Goal: Task Accomplishment & Management: Manage account settings

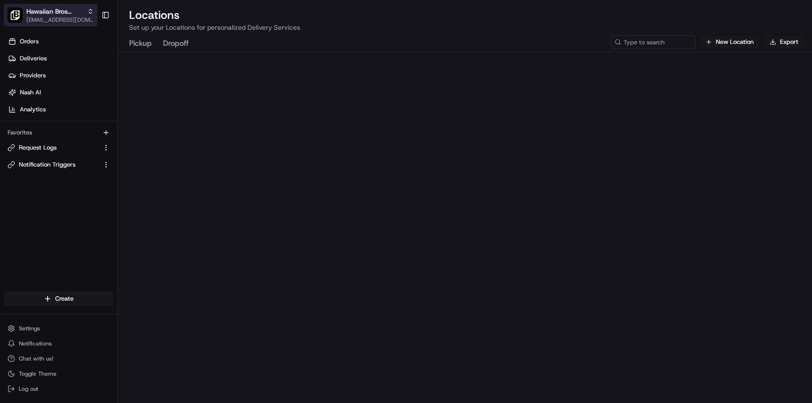
click at [78, 17] on span "[EMAIL_ADDRESS][DOMAIN_NAME]" at bounding box center [59, 20] width 67 height 8
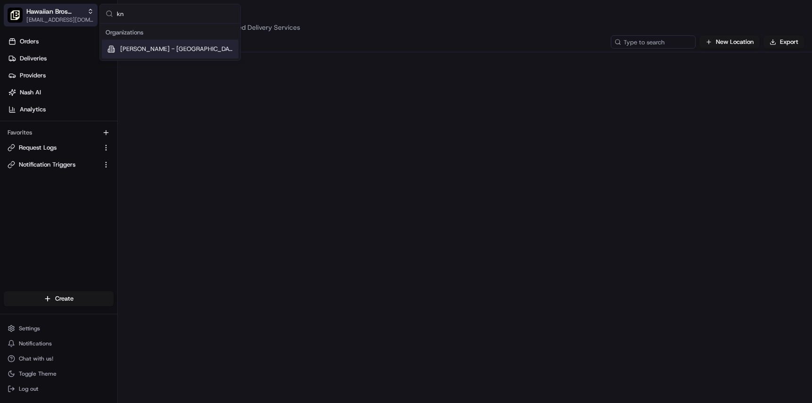
type input "k"
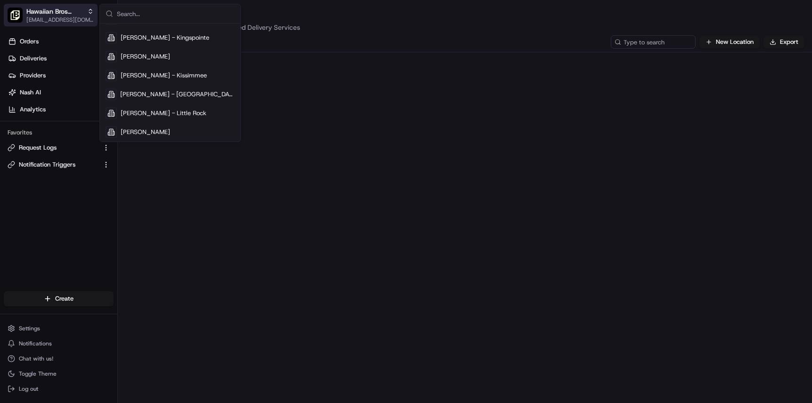
scroll to position [9910, 0]
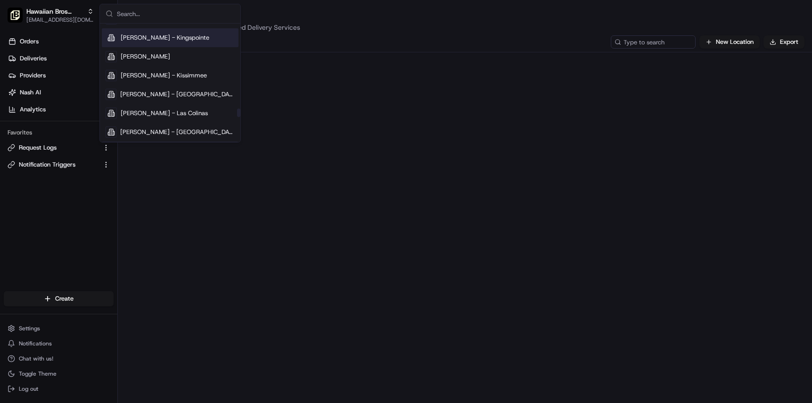
click at [133, 14] on input "text" at bounding box center [176, 13] width 118 height 19
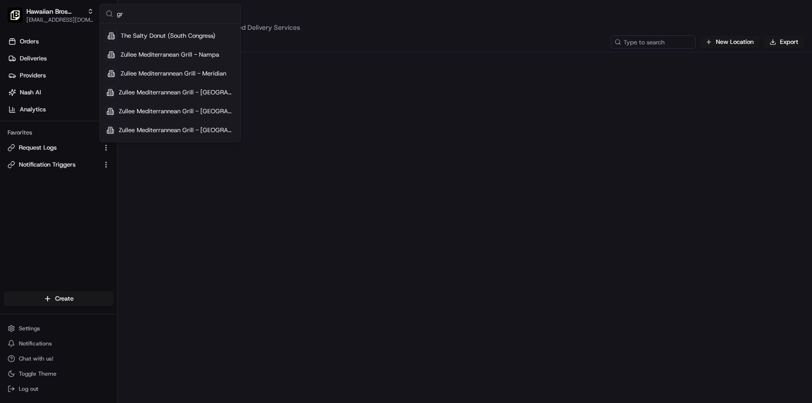
scroll to position [0, 0]
type input "g"
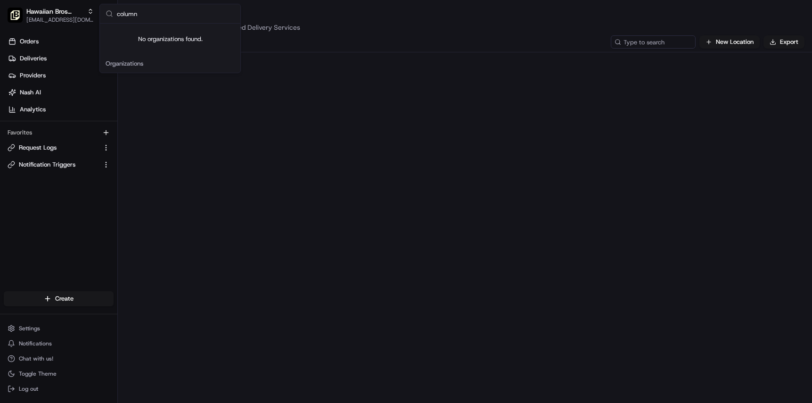
type input "colum"
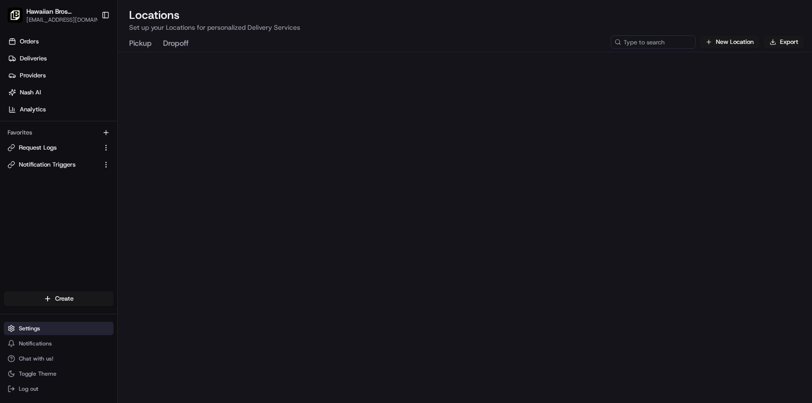
click at [45, 327] on button "Settings" at bounding box center [59, 327] width 110 height 13
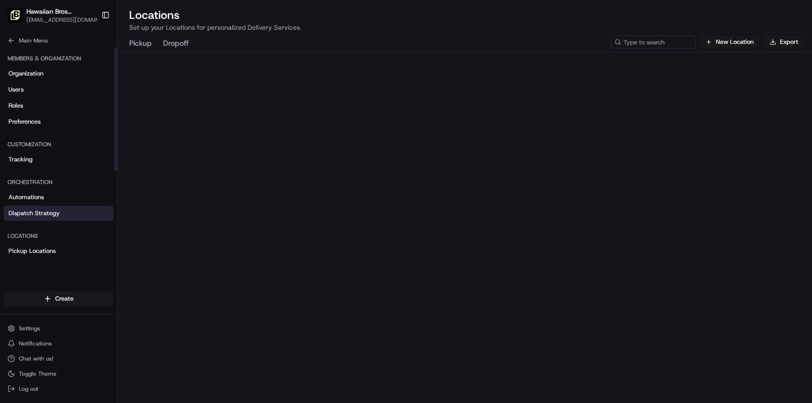
click at [49, 217] on span "Dispatch Strategy" at bounding box center [33, 213] width 51 height 8
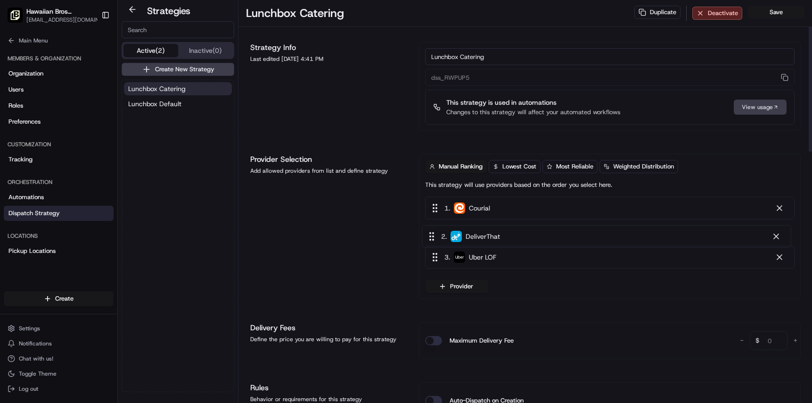
click at [525, 237] on div "1 . Courial 2 . DeliverThat 3 . Uber LOF" at bounding box center [610, 234] width 370 height 75
drag, startPoint x: 45, startPoint y: 12, endPoint x: 65, endPoint y: 23, distance: 23.0
click at [45, 12] on span "Hawaiian Bros ([GEOGRAPHIC_DATA])" at bounding box center [61, 11] width 70 height 9
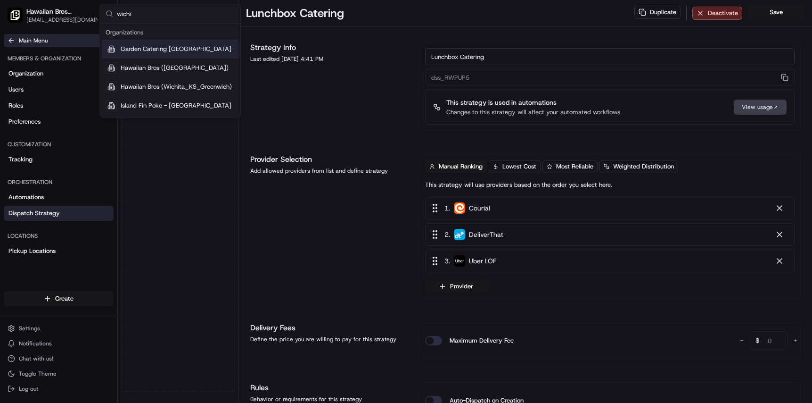
type input "wichit"
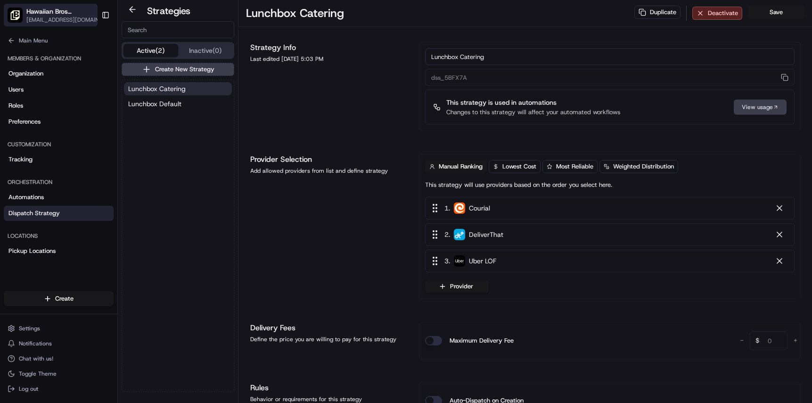
click at [57, 8] on span "Hawaiian Bros ([GEOGRAPHIC_DATA])" at bounding box center [61, 11] width 70 height 9
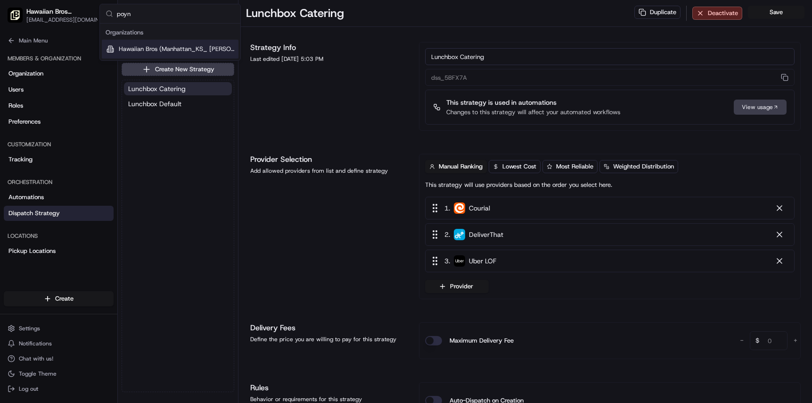
type input "poyn"
click at [192, 52] on span "Hawaiian Bros (Manhattan_KS_ [PERSON_NAME])" at bounding box center [177, 49] width 116 height 8
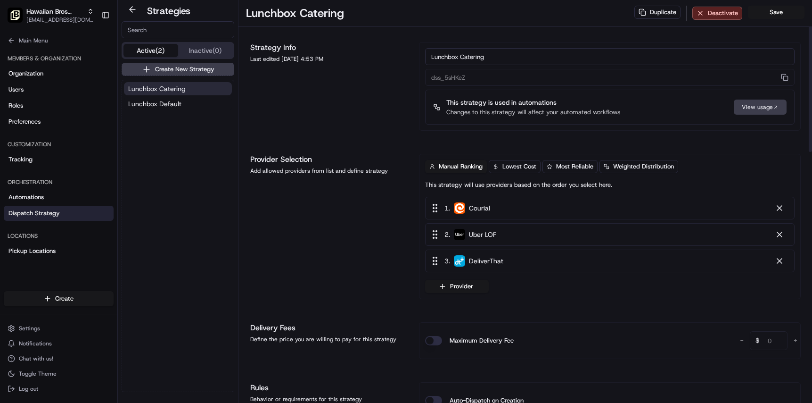
drag, startPoint x: 510, startPoint y: 261, endPoint x: 512, endPoint y: 228, distance: 33.5
click at [512, 228] on div "1 . Courial 2 . Uber LOF 3 . DeliverThat" at bounding box center [610, 234] width 370 height 75
drag, startPoint x: 512, startPoint y: 259, endPoint x: 509, endPoint y: 228, distance: 30.8
click at [509, 228] on div "1 . Courial 2 . Uber LOF 3 . DeliverThat" at bounding box center [610, 234] width 370 height 75
drag, startPoint x: 290, startPoint y: 152, endPoint x: 288, endPoint y: 145, distance: 7.5
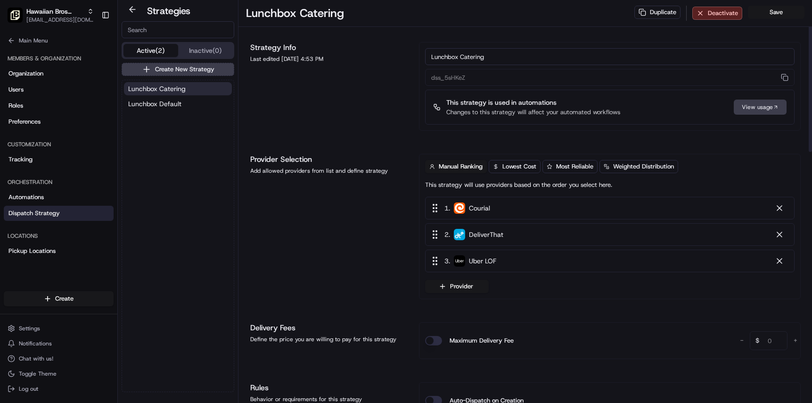
click at [50, 17] on span "[EMAIL_ADDRESS][DOMAIN_NAME]" at bounding box center [59, 20] width 67 height 8
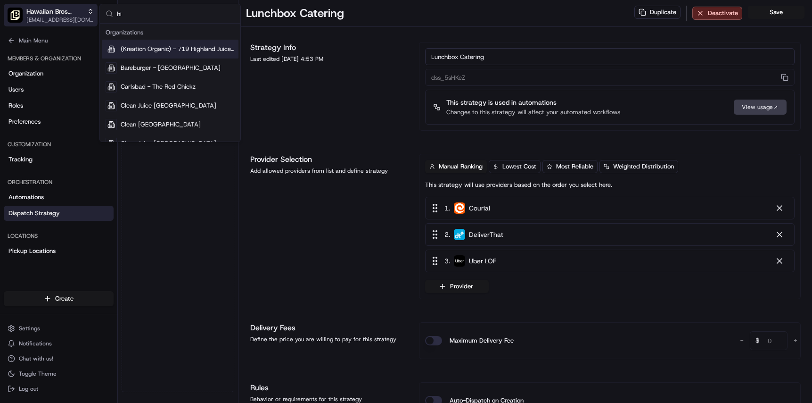
type input "[PERSON_NAME]"
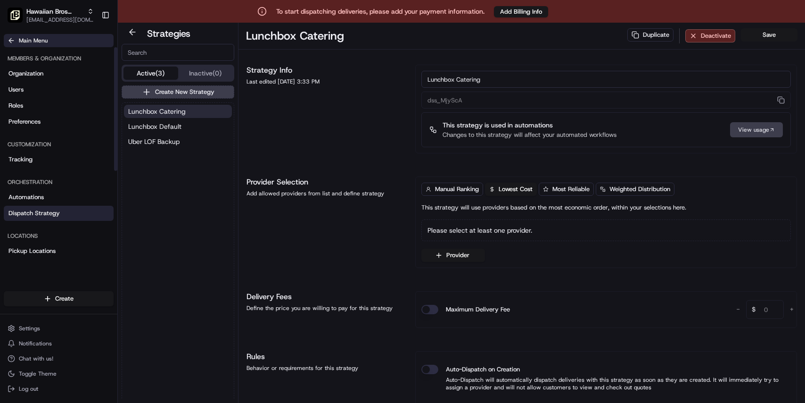
click at [25, 42] on span "Main Menu" at bounding box center [33, 41] width 29 height 8
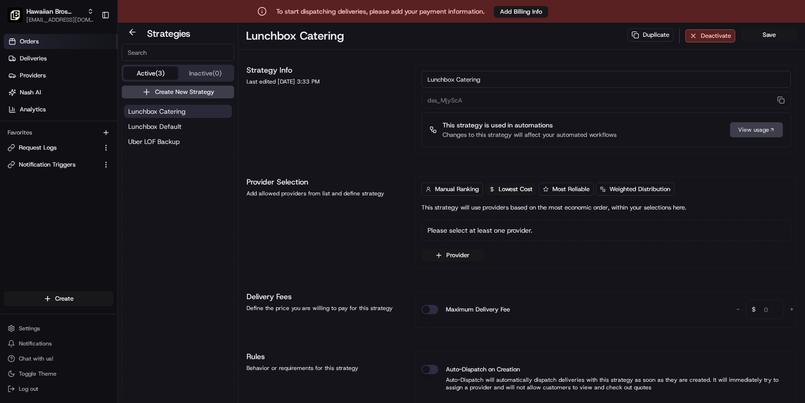
click at [37, 41] on span "Orders" at bounding box center [29, 41] width 19 height 8
